Goal: Information Seeking & Learning: Learn about a topic

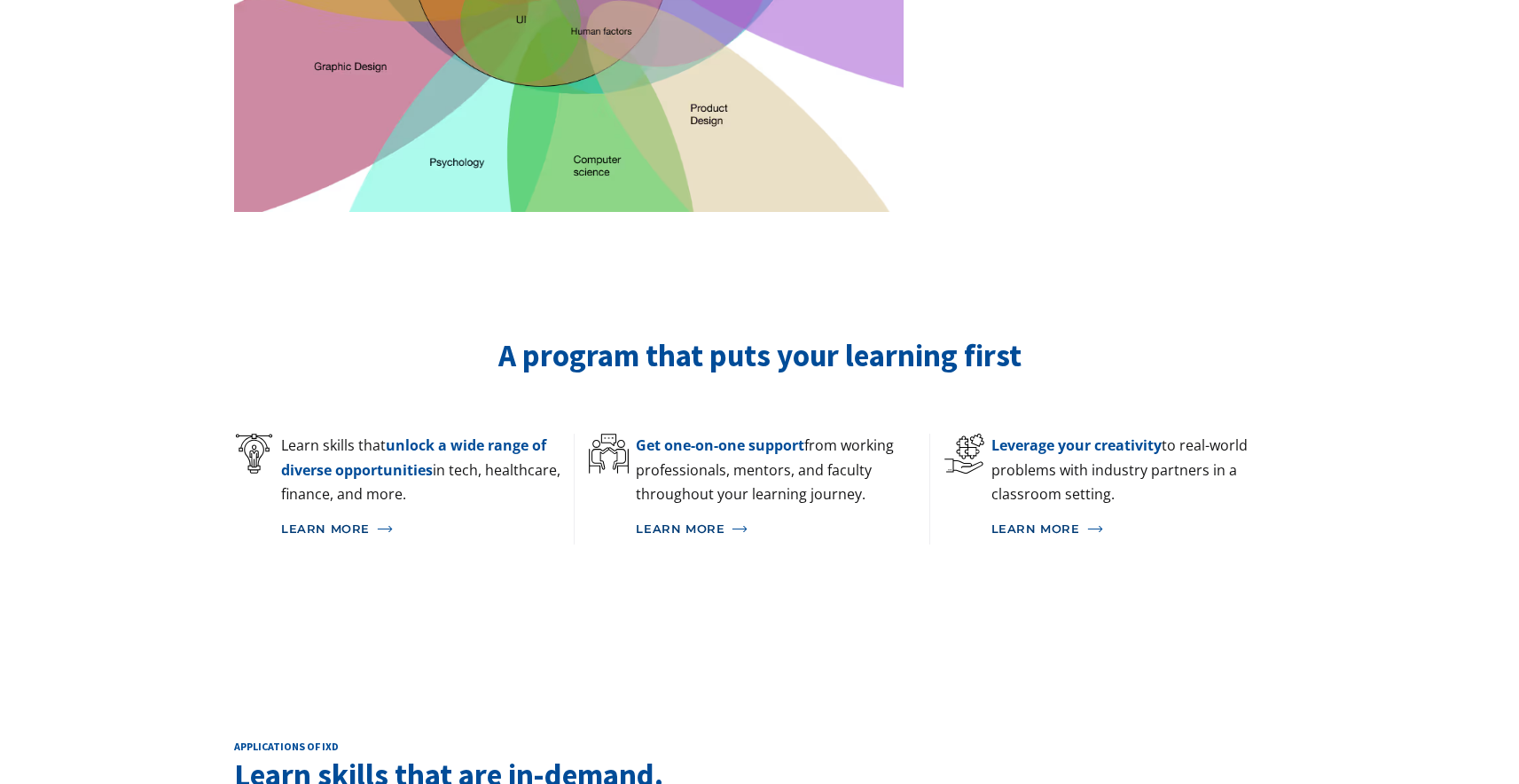
scroll to position [1009, 0]
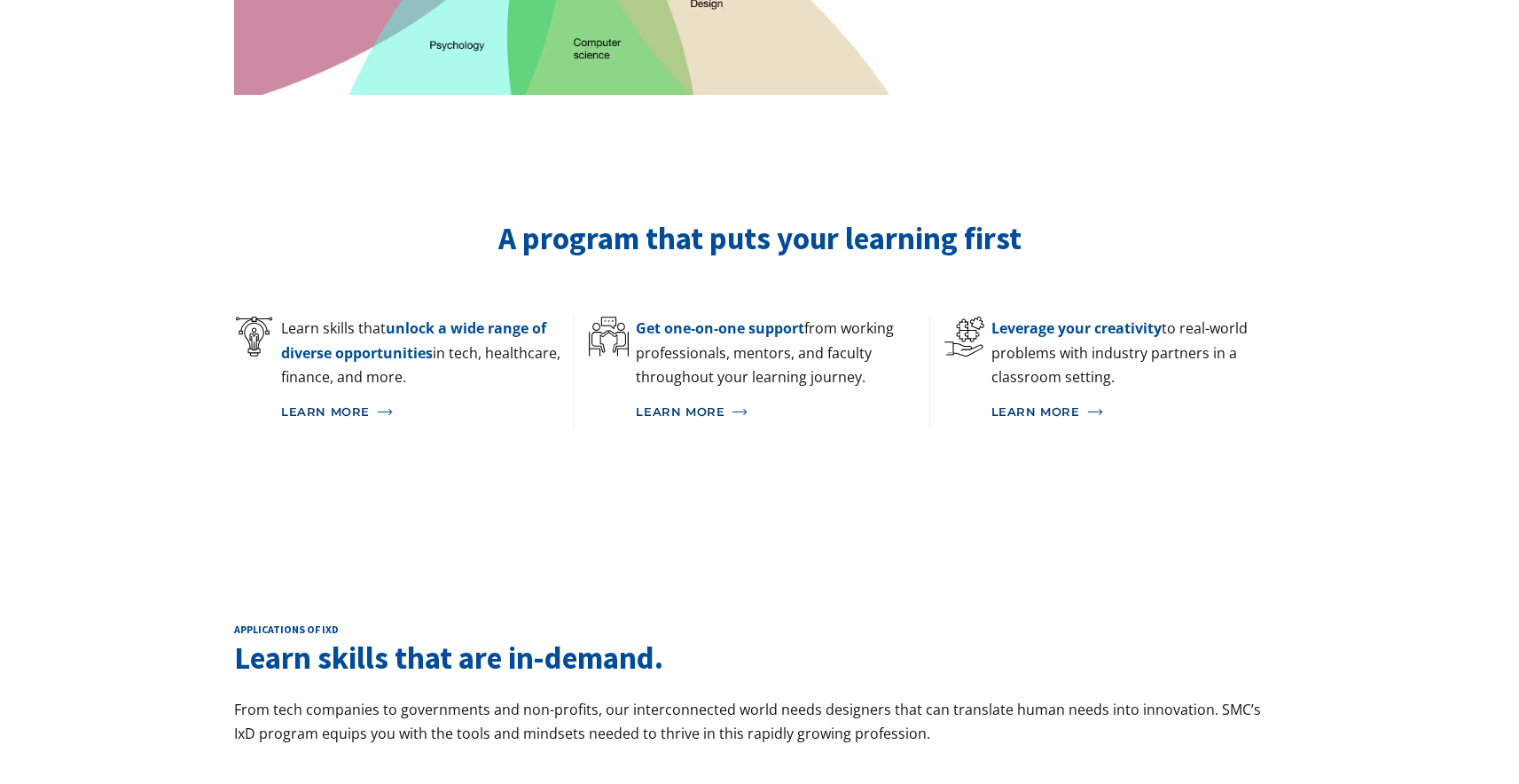
click at [1141, 396] on link "Learn More" at bounding box center [1139, 412] width 293 height 32
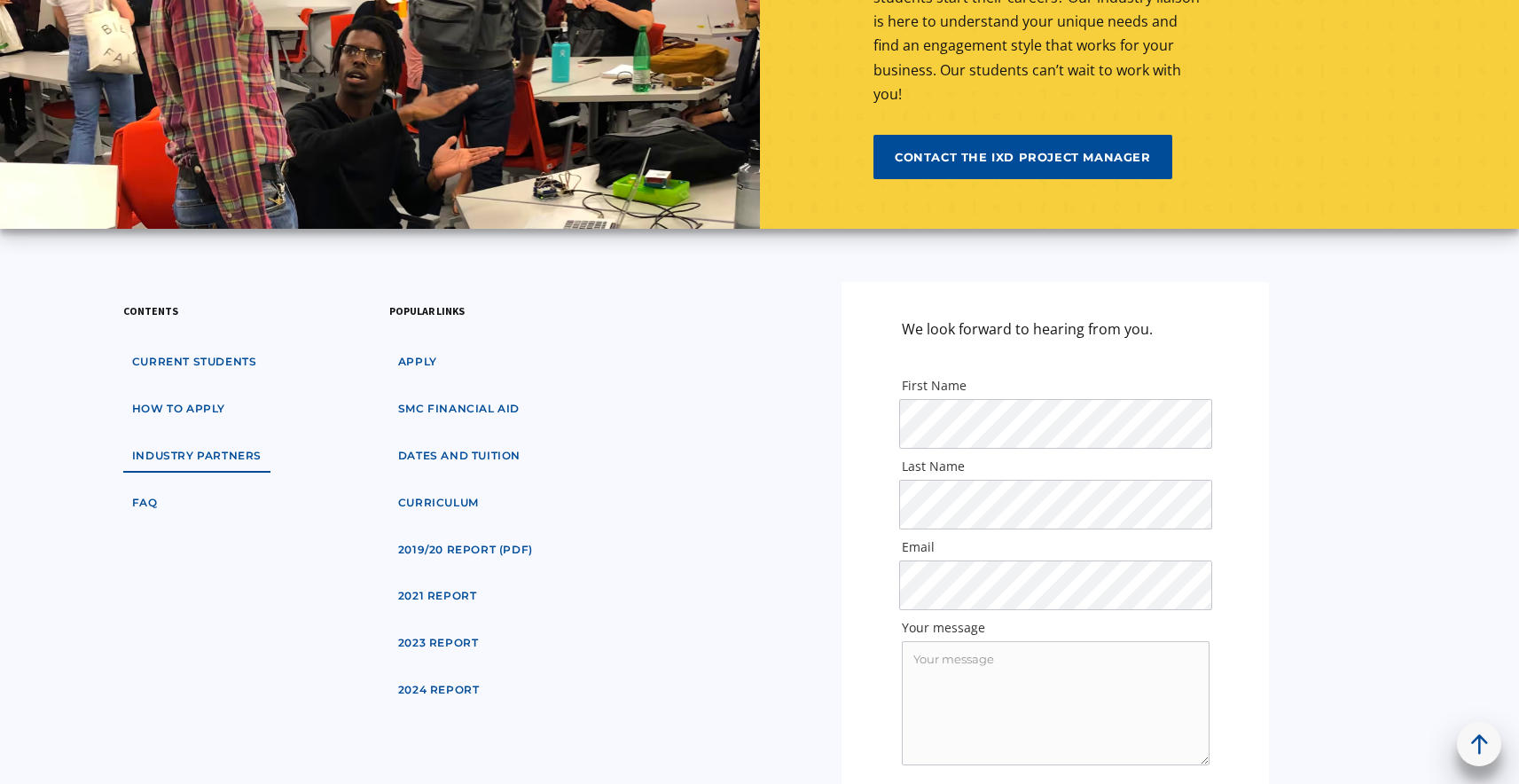
scroll to position [5763, 0]
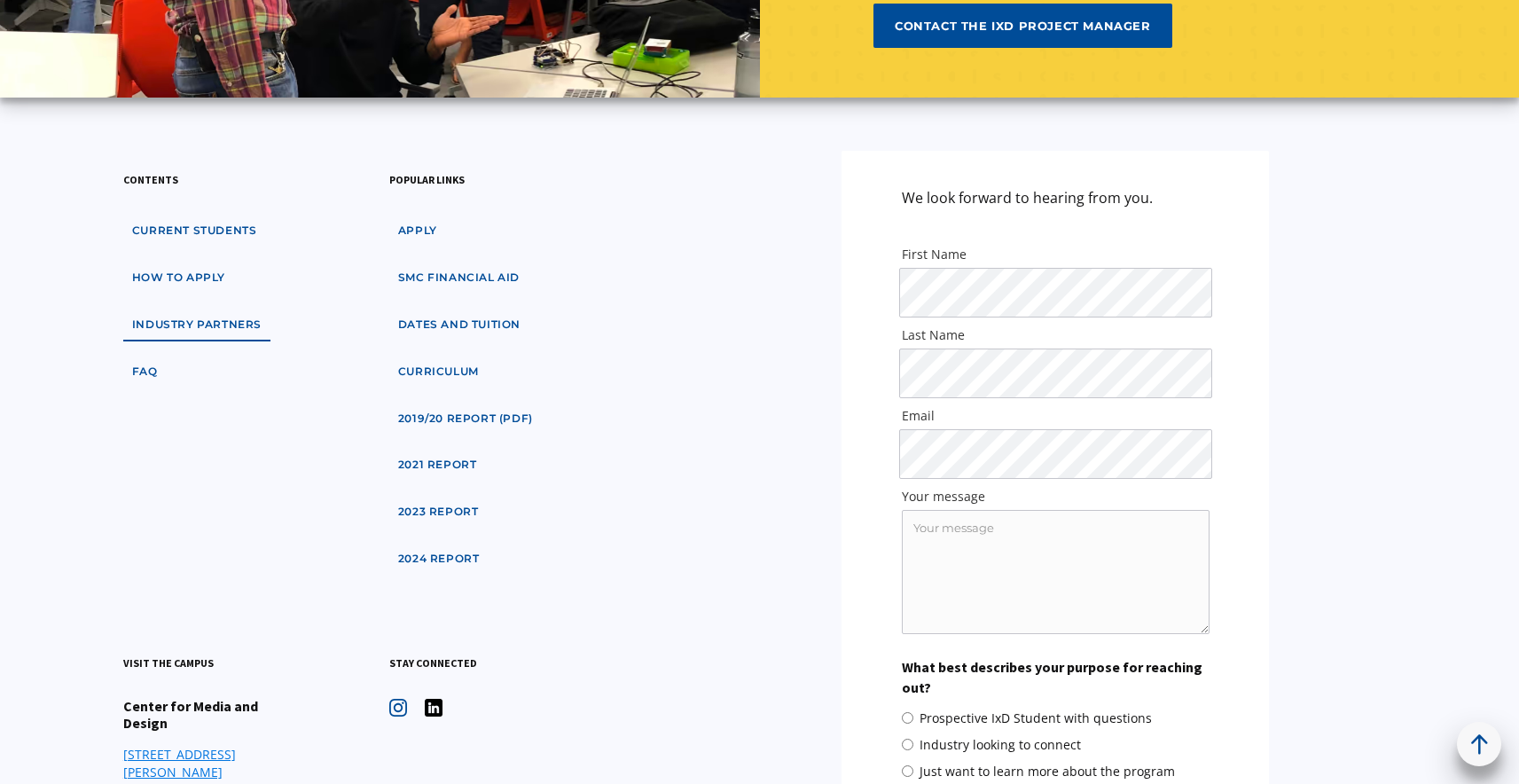
click at [447, 454] on link "2021 Report" at bounding box center [437, 465] width 97 height 33
